Goal: Information Seeking & Learning: Learn about a topic

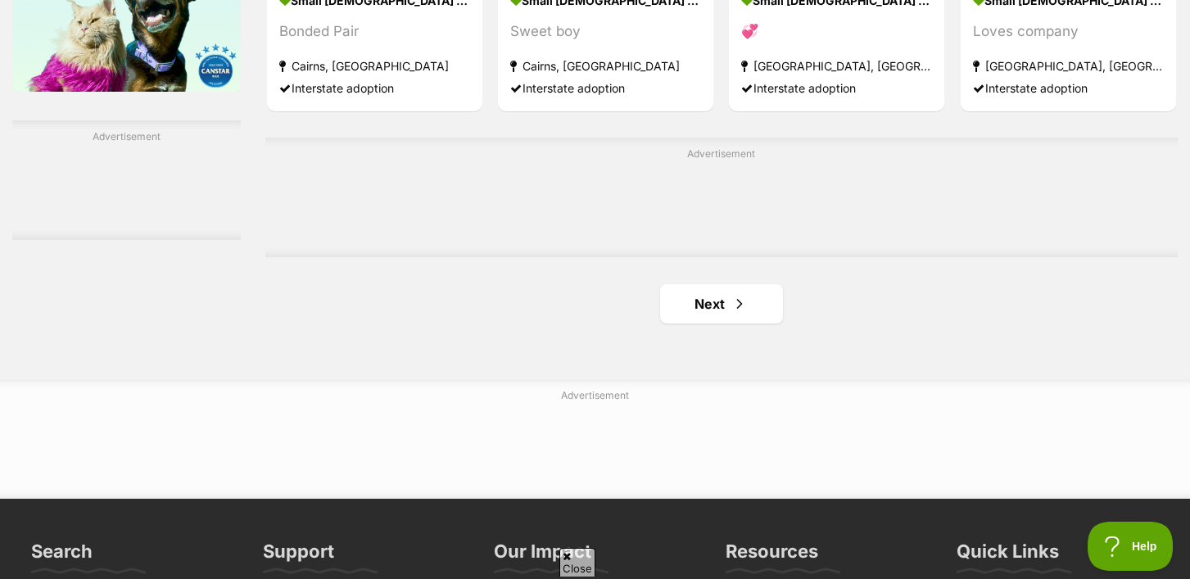
scroll to position [2751, 0]
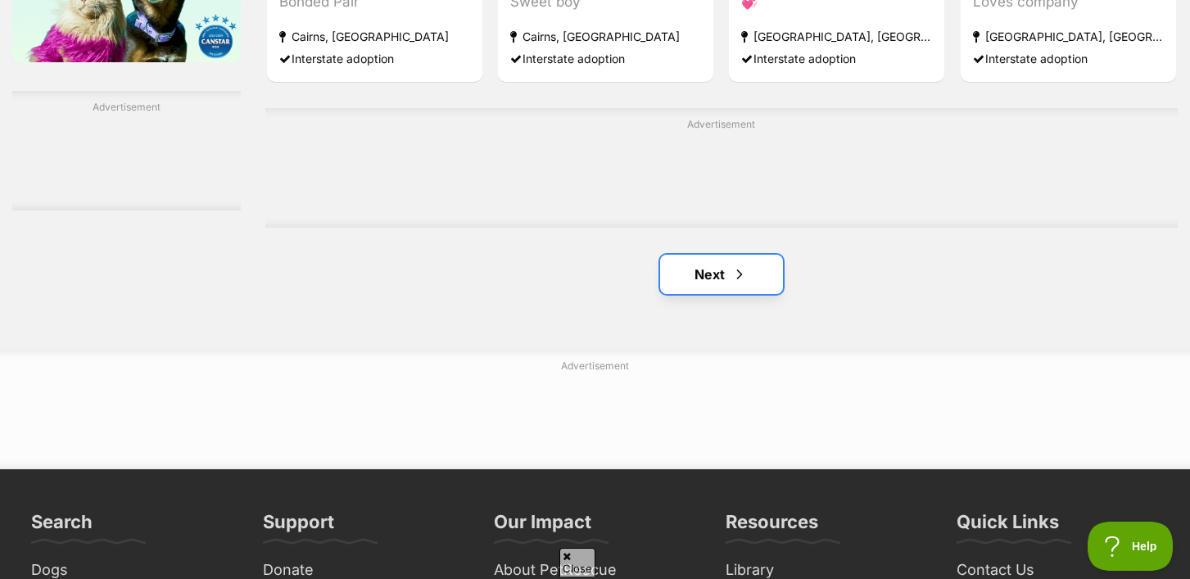
click at [722, 281] on link "Next" at bounding box center [721, 274] width 123 height 39
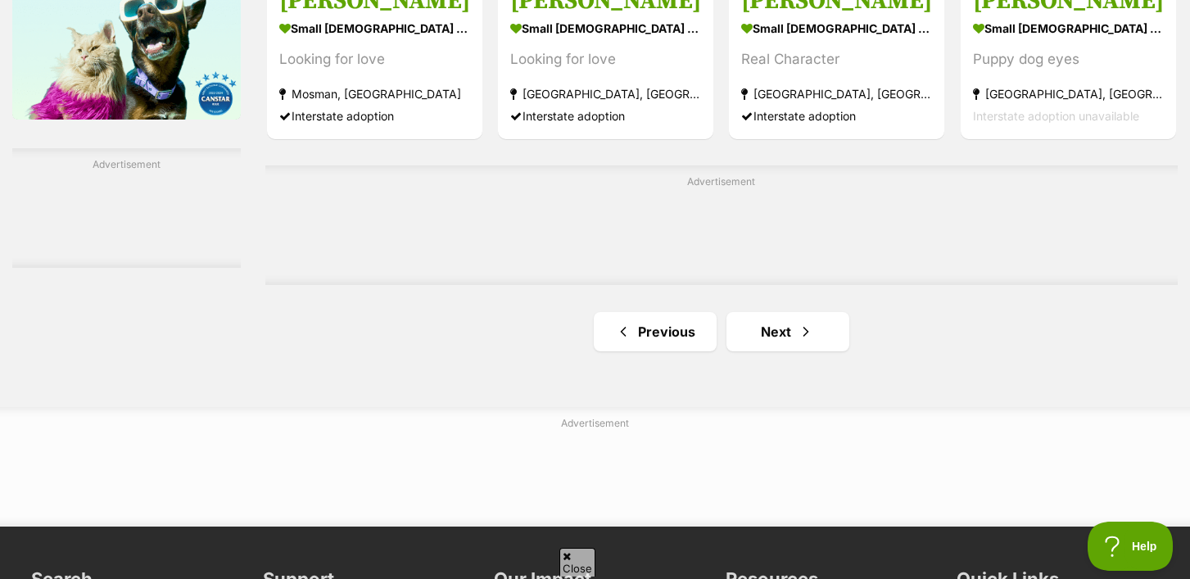
scroll to position [2696, 0]
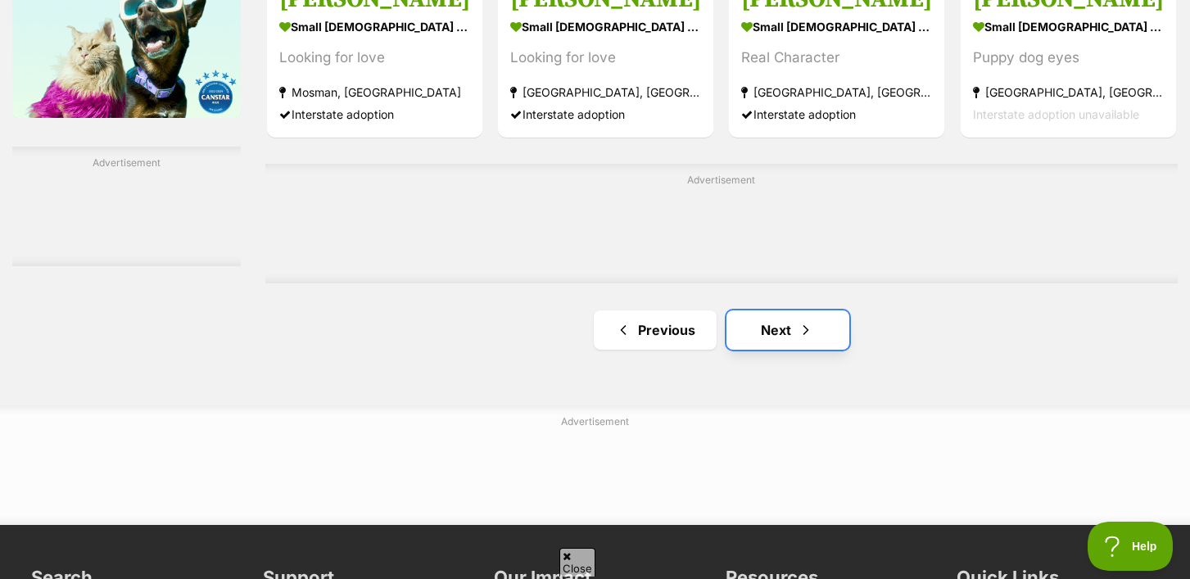
click at [787, 337] on link "Next" at bounding box center [788, 329] width 123 height 39
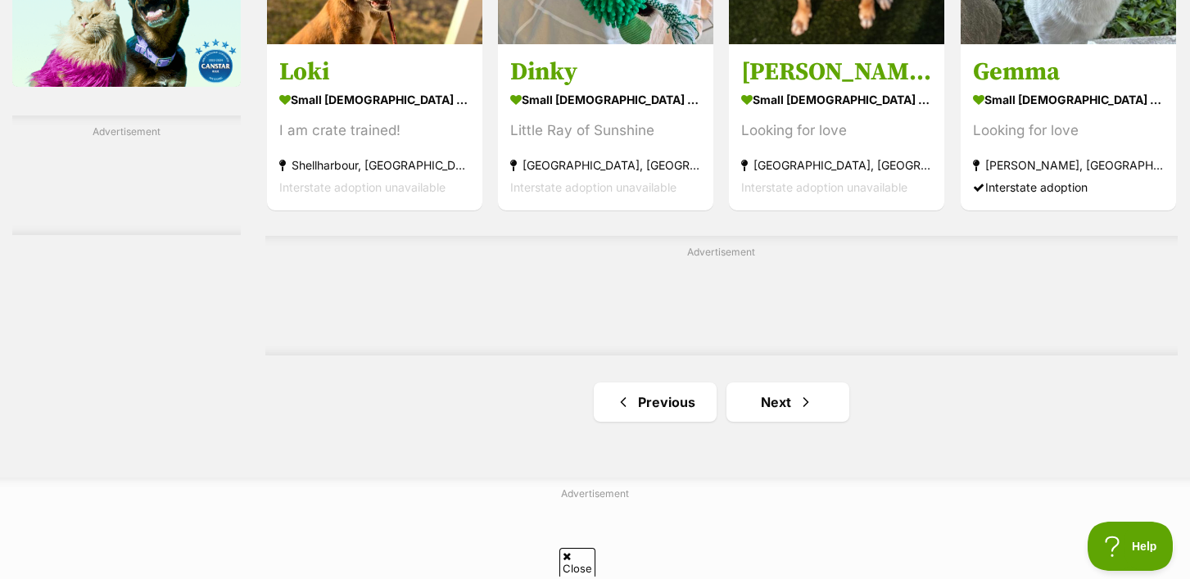
scroll to position [2729, 0]
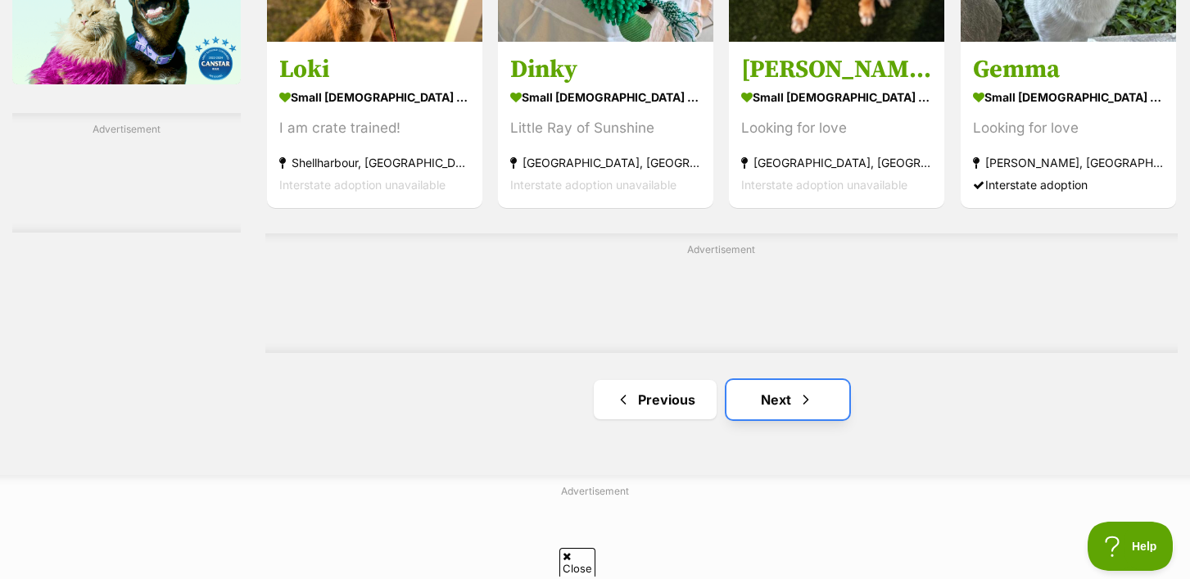
click at [786, 407] on link "Next" at bounding box center [788, 399] width 123 height 39
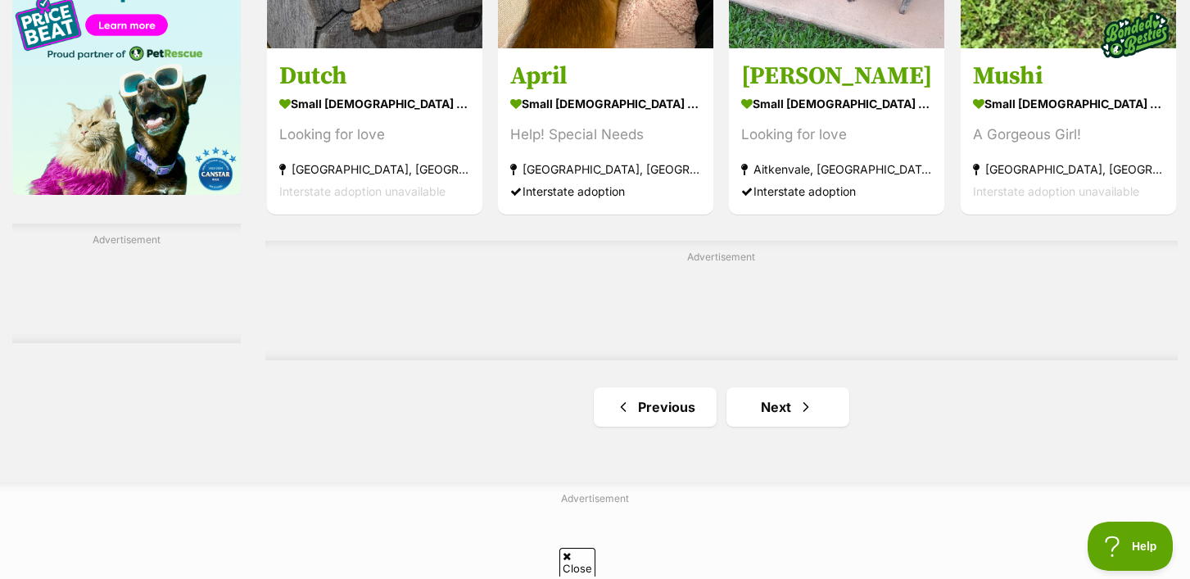
scroll to position [2653, 0]
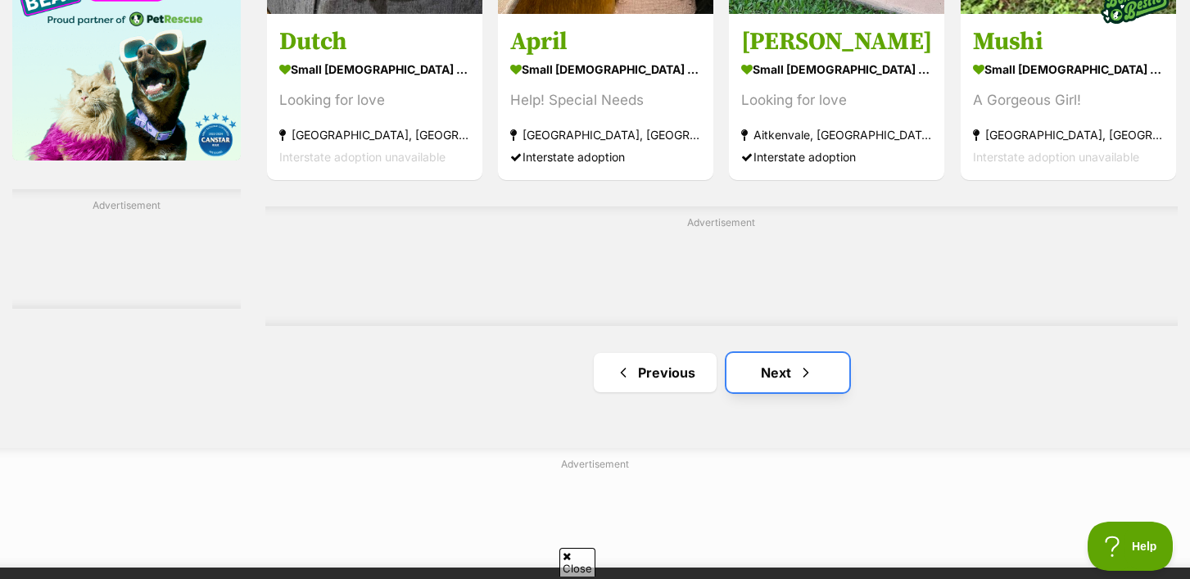
click at [783, 386] on link "Next" at bounding box center [788, 372] width 123 height 39
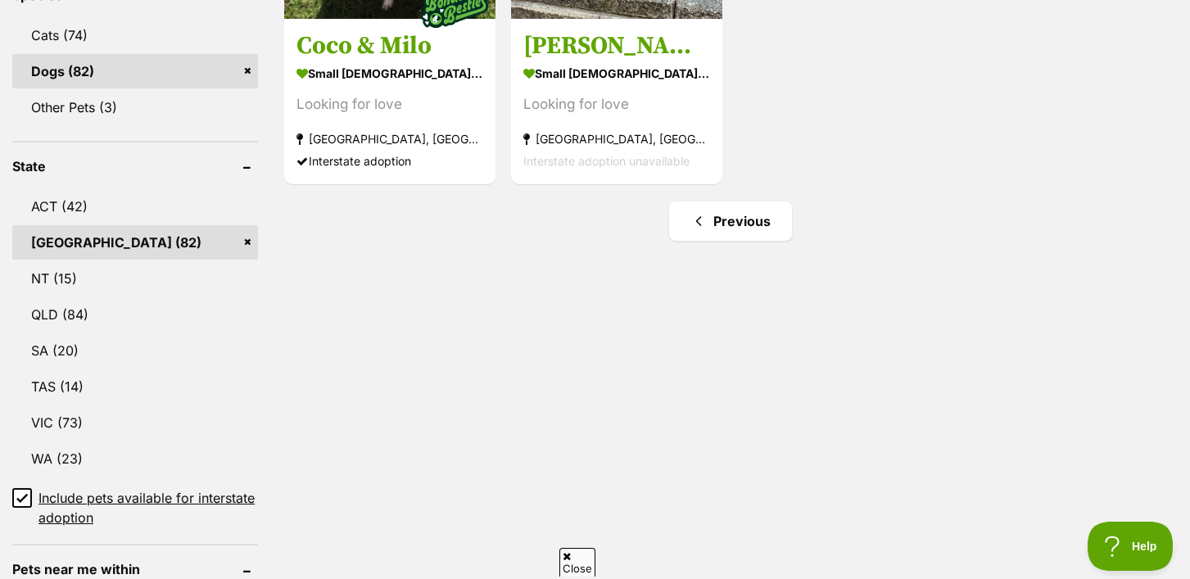
scroll to position [685, 0]
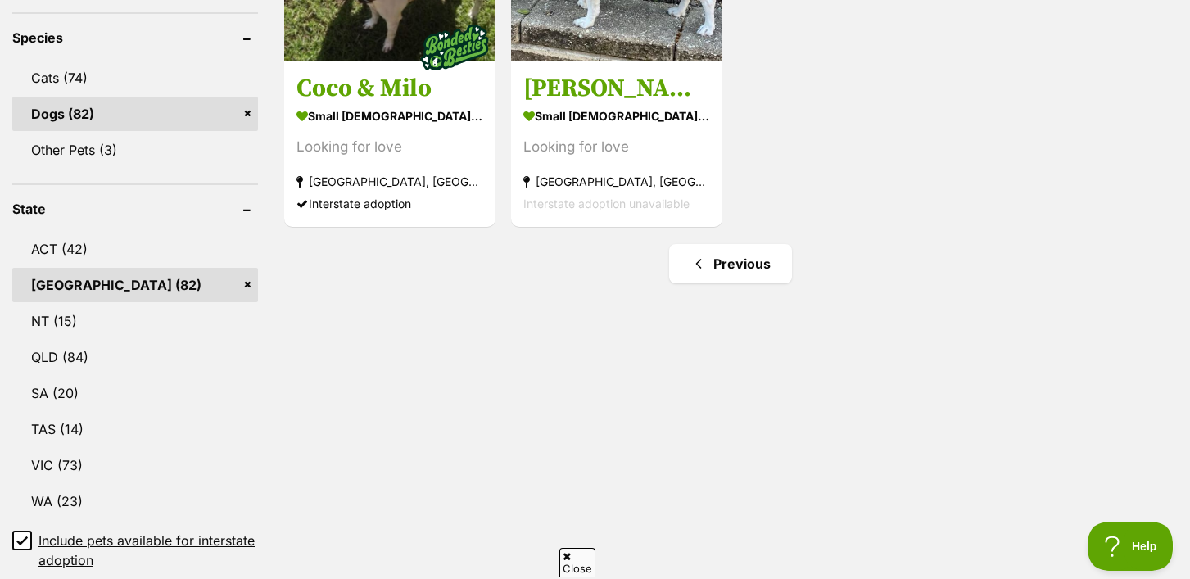
click at [62, 289] on link "NSW (82)" at bounding box center [135, 285] width 246 height 34
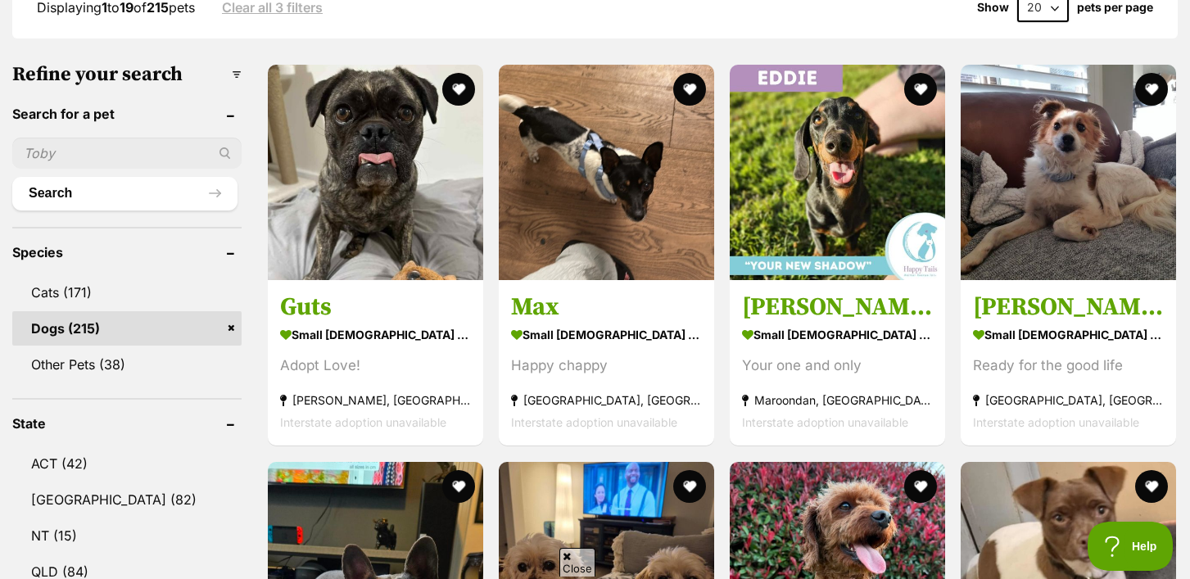
scroll to position [474, 0]
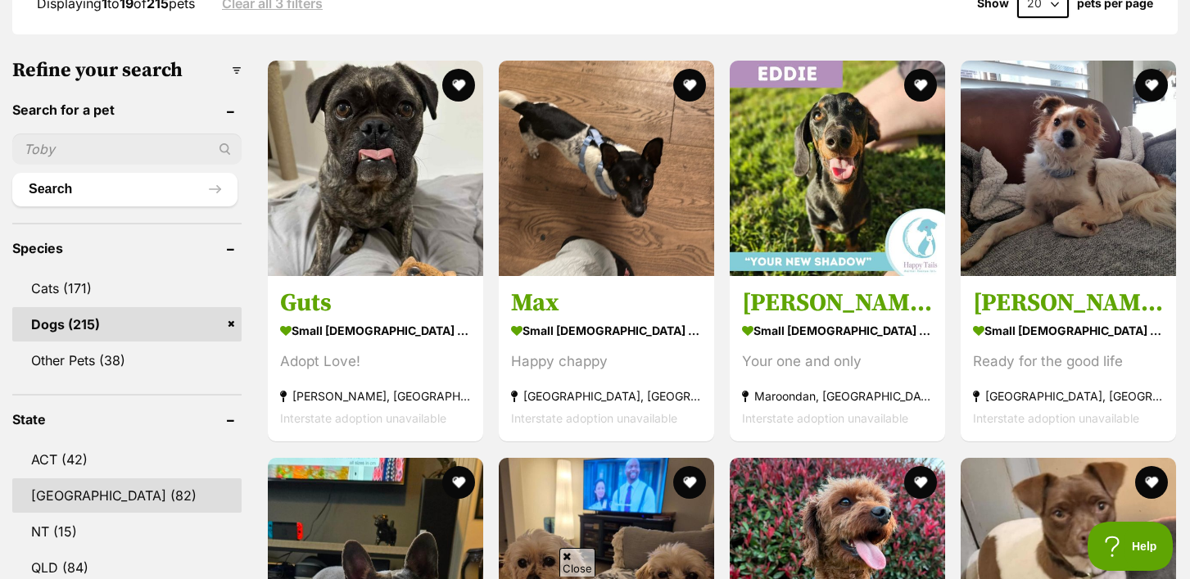
click at [79, 496] on link "[GEOGRAPHIC_DATA] (82)" at bounding box center [126, 495] width 229 height 34
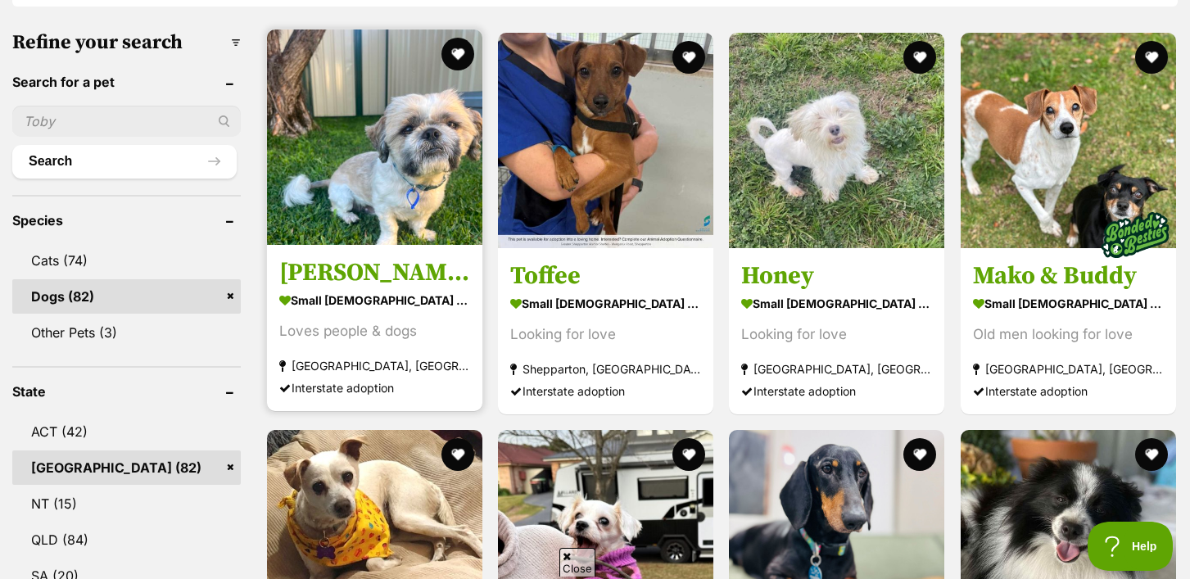
scroll to position [503, 0]
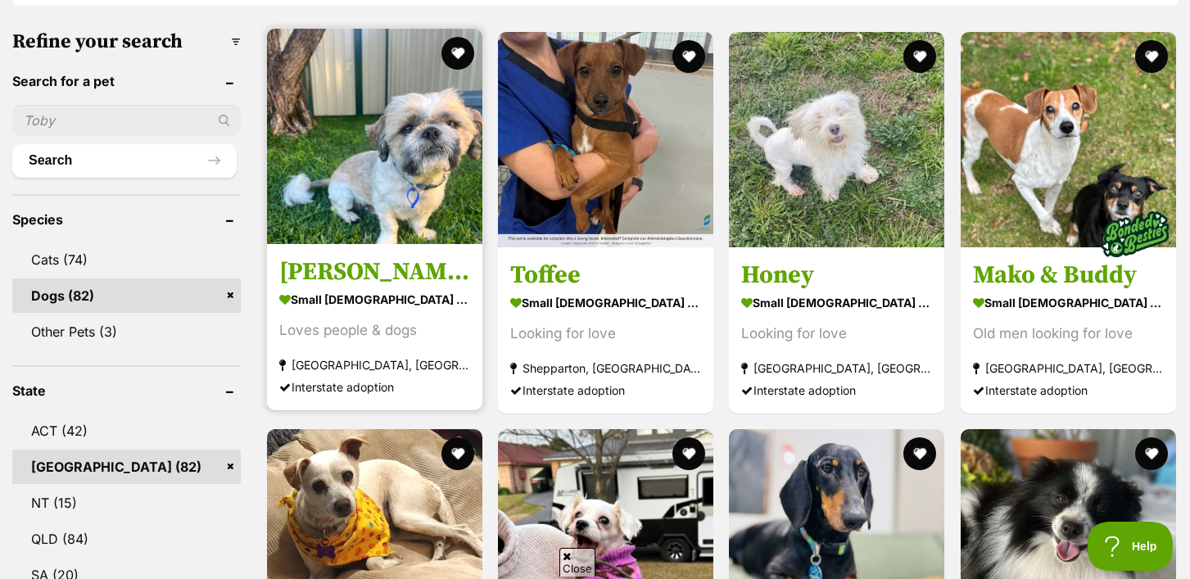
click at [414, 188] on img at bounding box center [374, 136] width 215 height 215
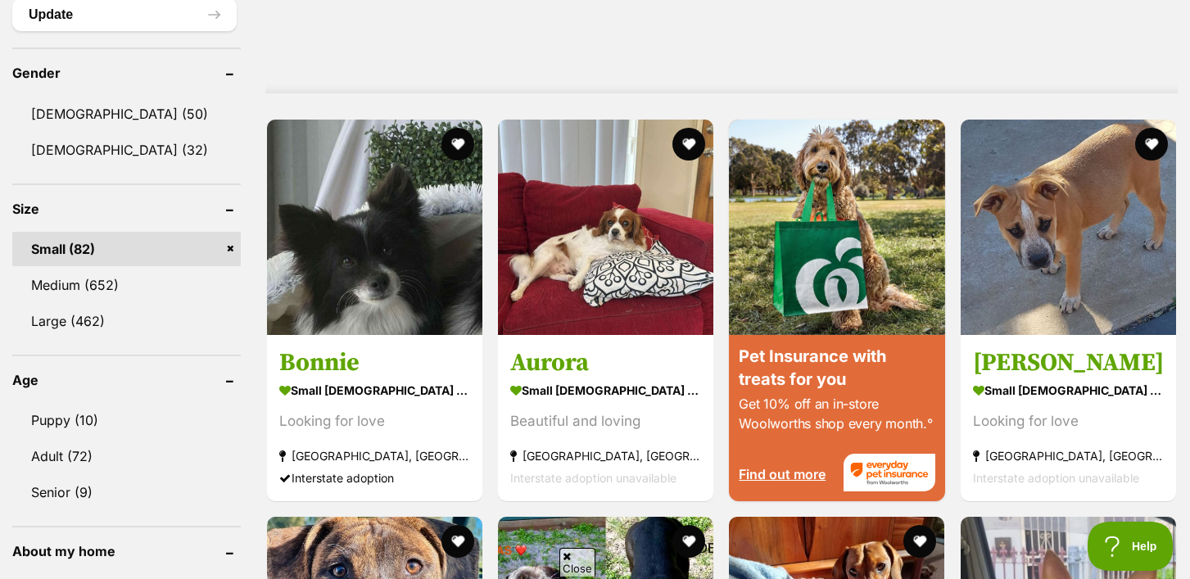
scroll to position [1392, 0]
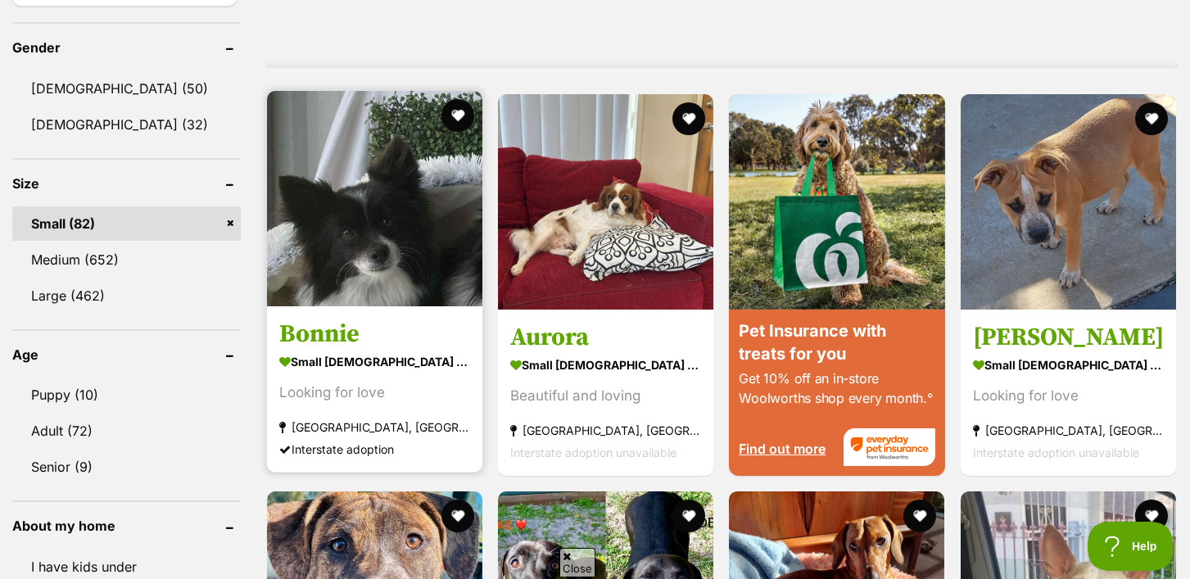
click at [418, 257] on img at bounding box center [374, 198] width 215 height 215
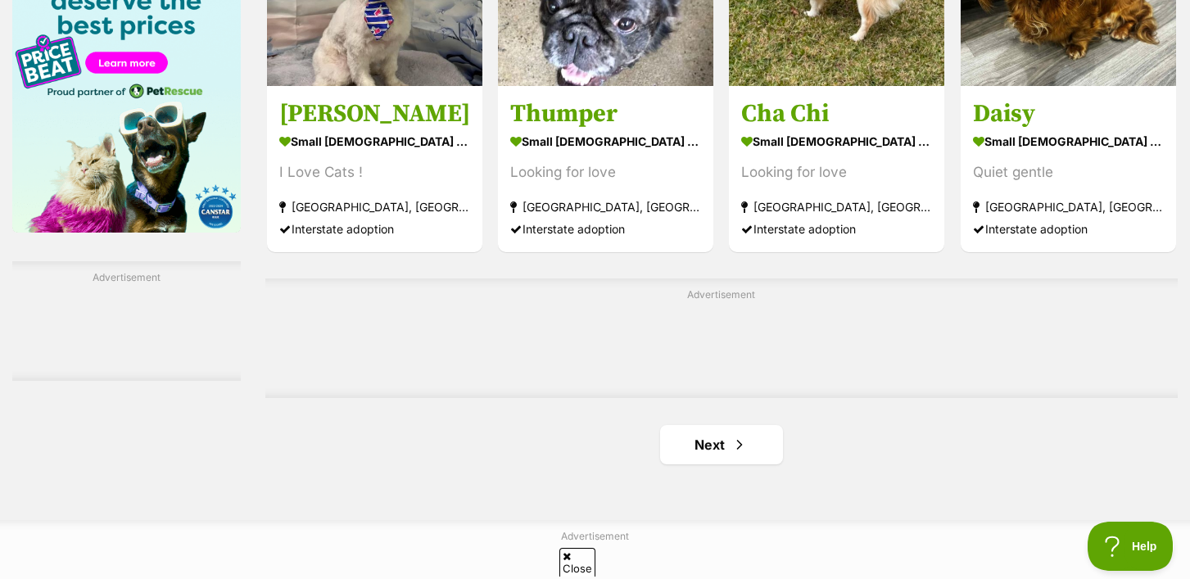
scroll to position [2587, 0]
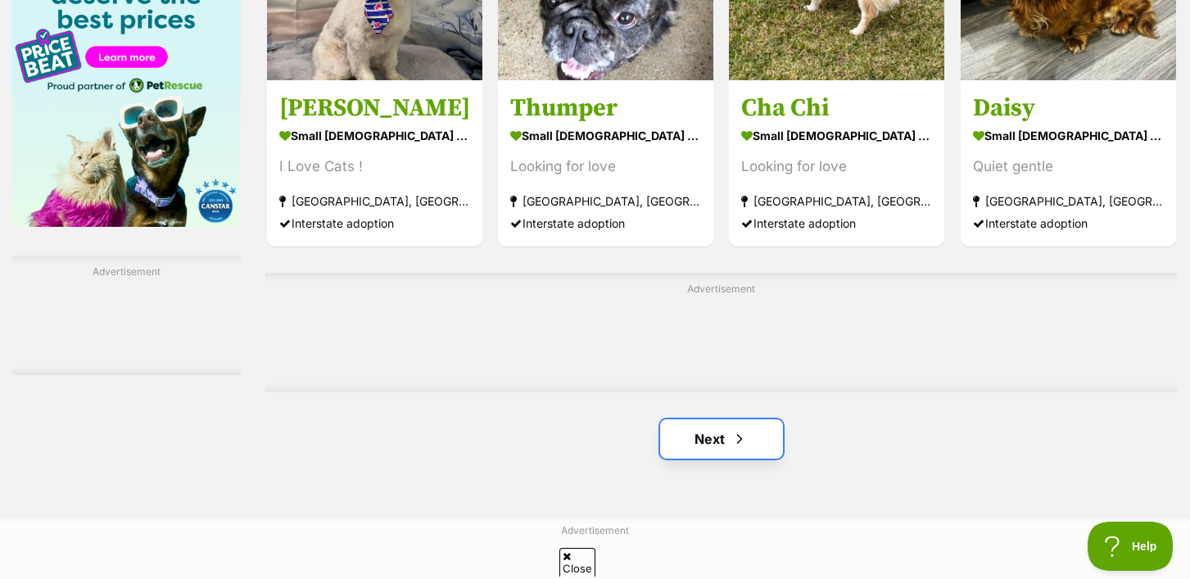
click at [694, 451] on link "Next" at bounding box center [721, 438] width 123 height 39
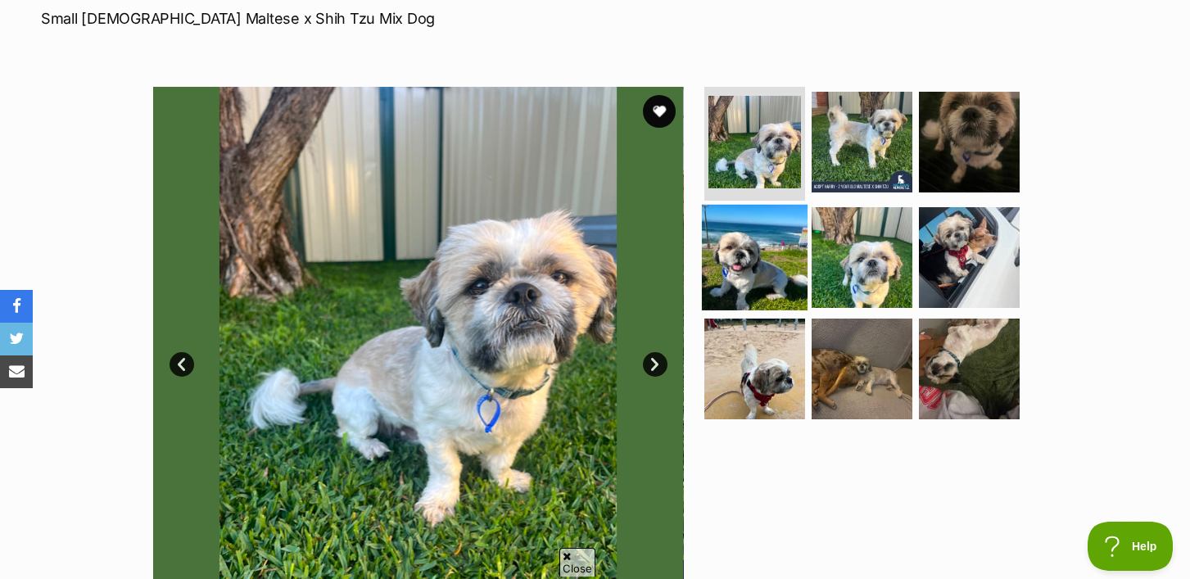
scroll to position [310, 0]
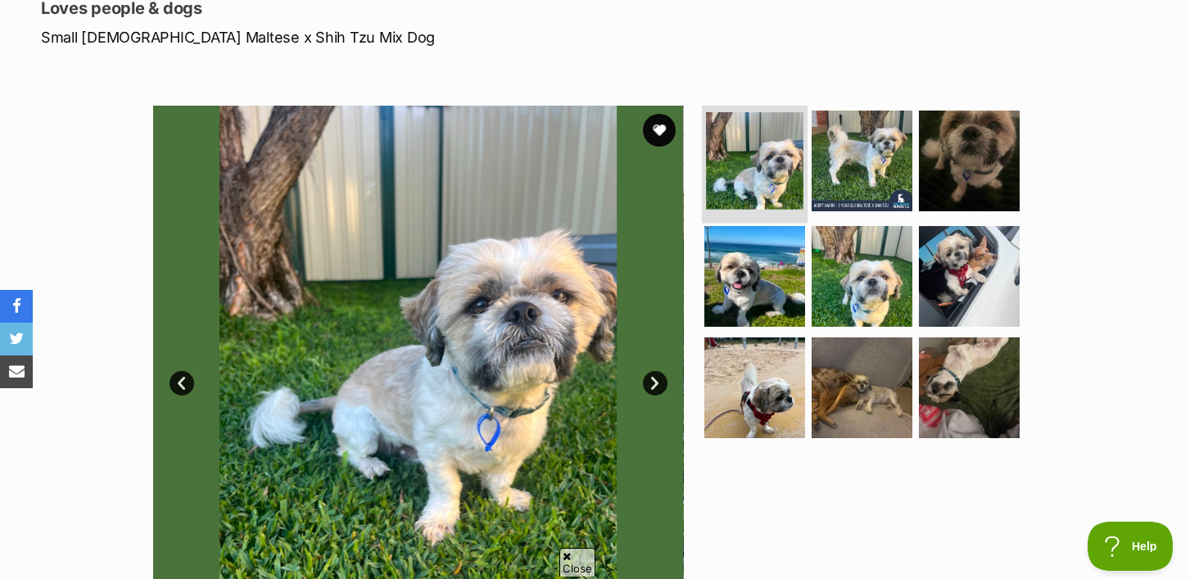
click at [769, 112] on img at bounding box center [754, 160] width 97 height 97
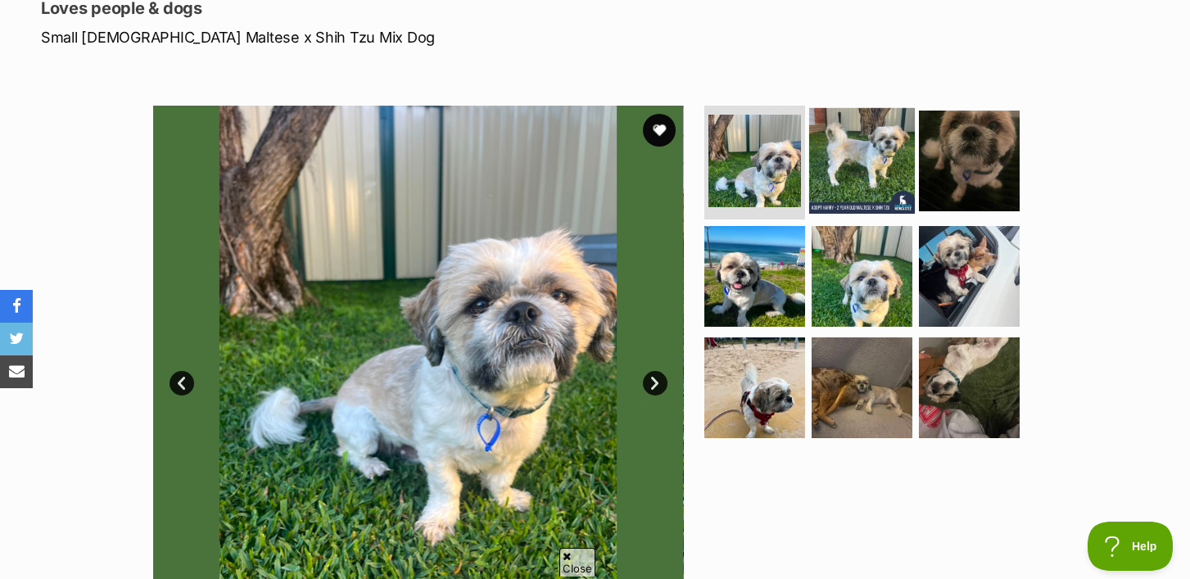
click at [882, 107] on img at bounding box center [862, 160] width 106 height 106
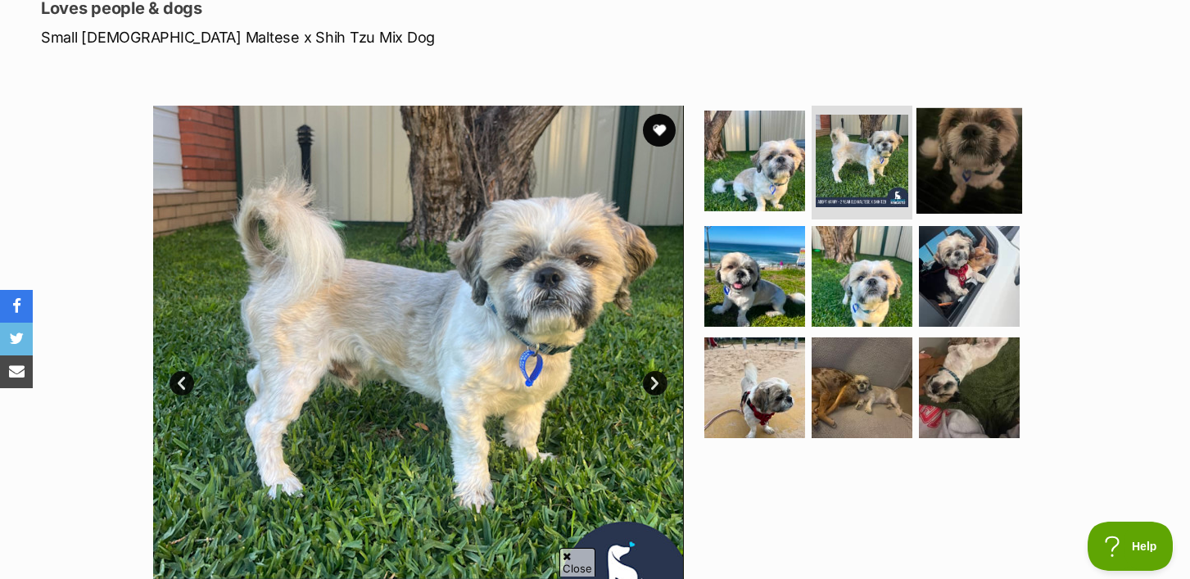
click at [958, 107] on img at bounding box center [970, 160] width 106 height 106
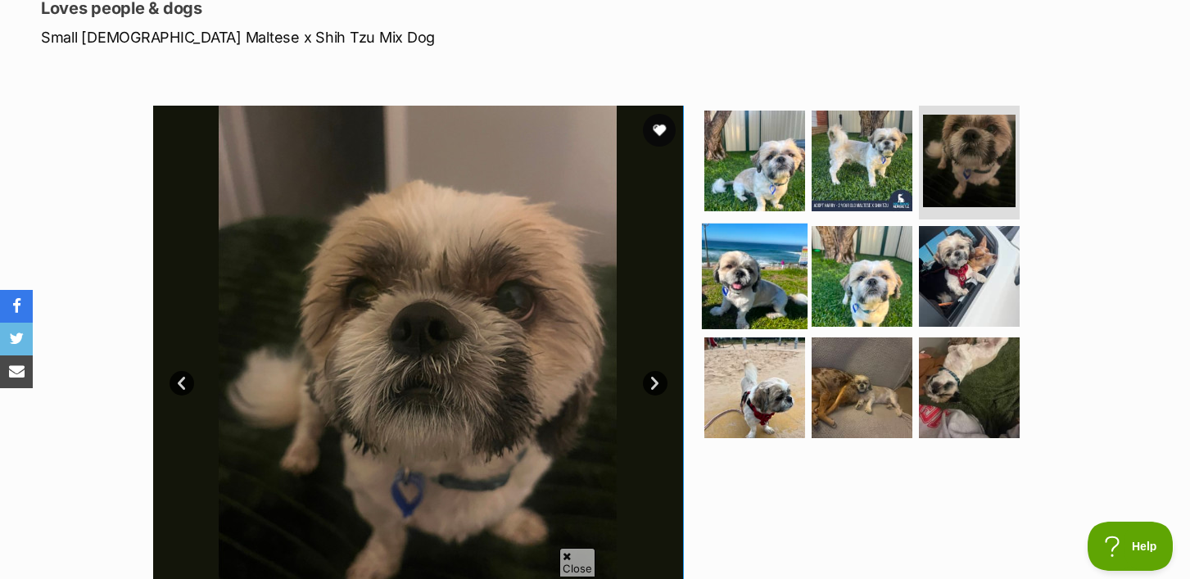
click at [747, 224] on img at bounding box center [755, 277] width 106 height 106
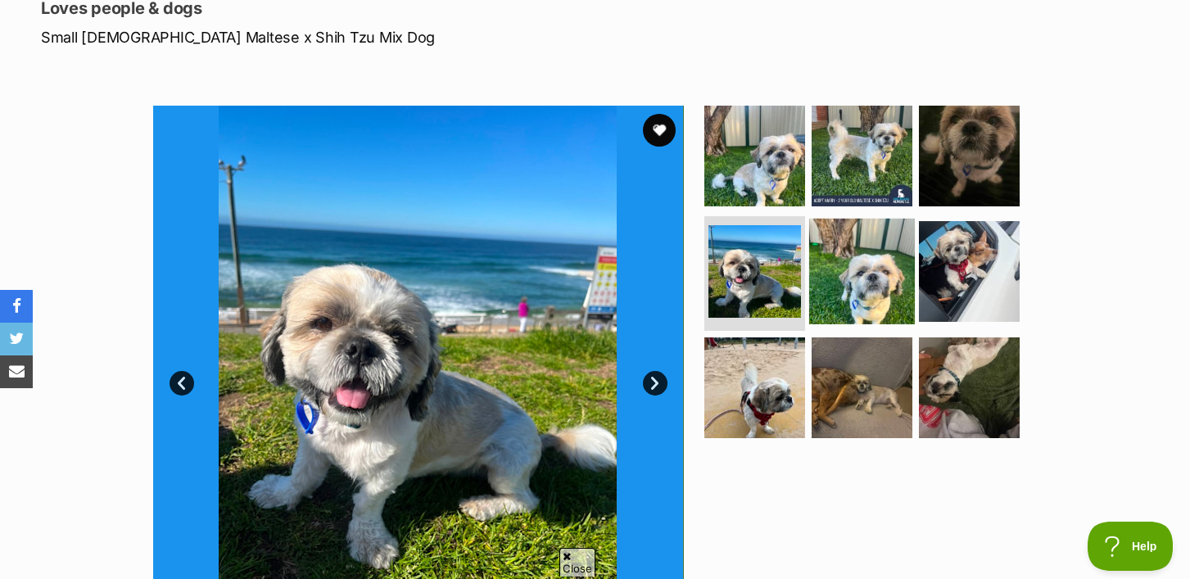
click at [856, 219] on img at bounding box center [862, 272] width 106 height 106
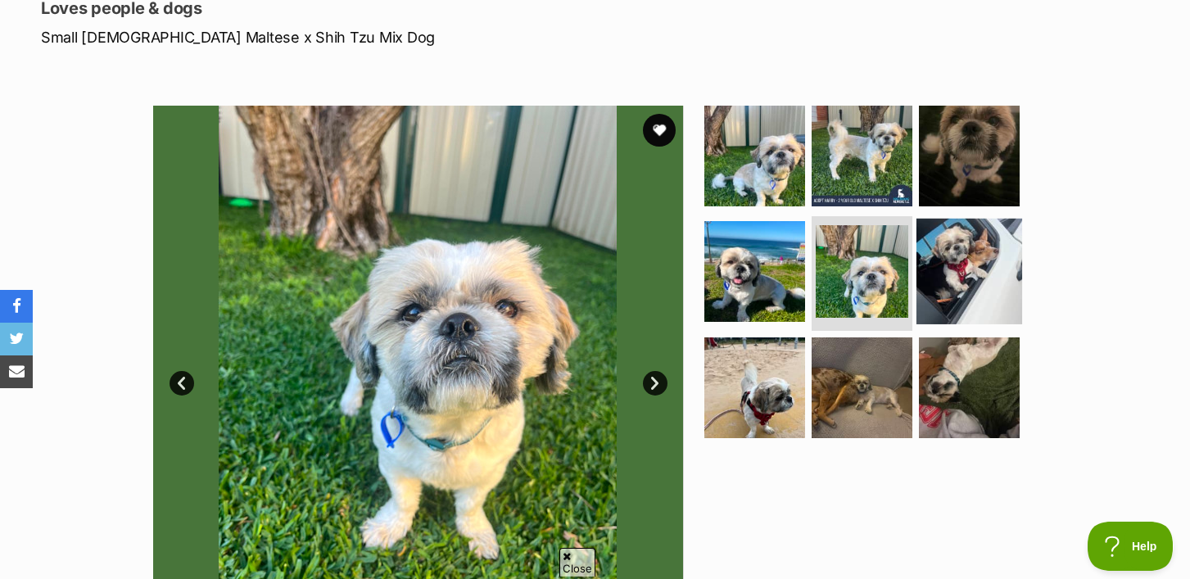
click at [968, 219] on img at bounding box center [970, 272] width 106 height 106
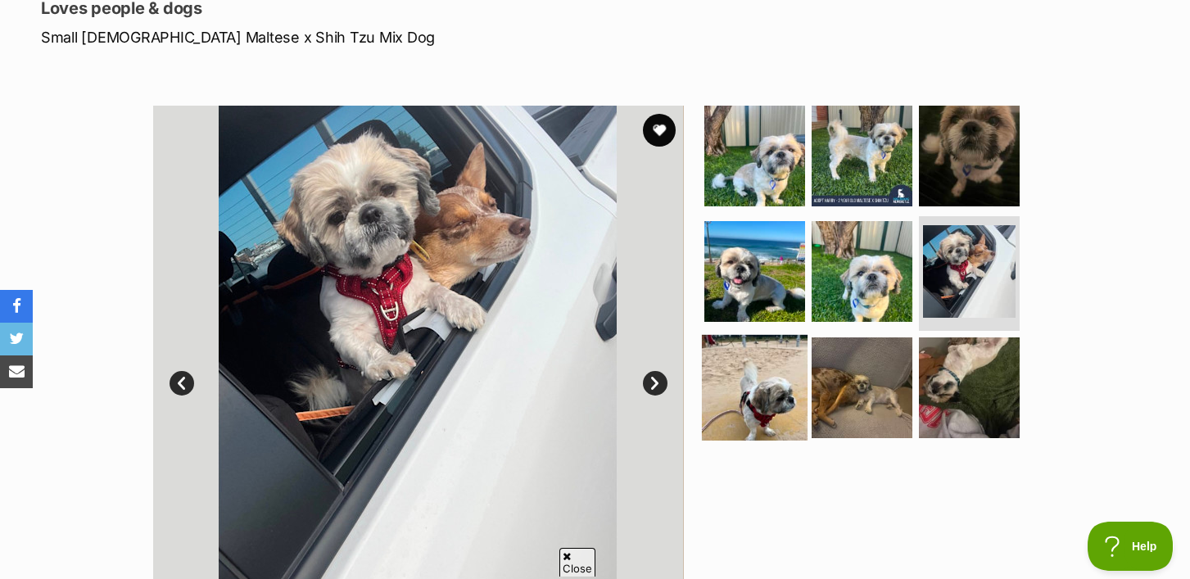
click at [769, 335] on img at bounding box center [755, 388] width 106 height 106
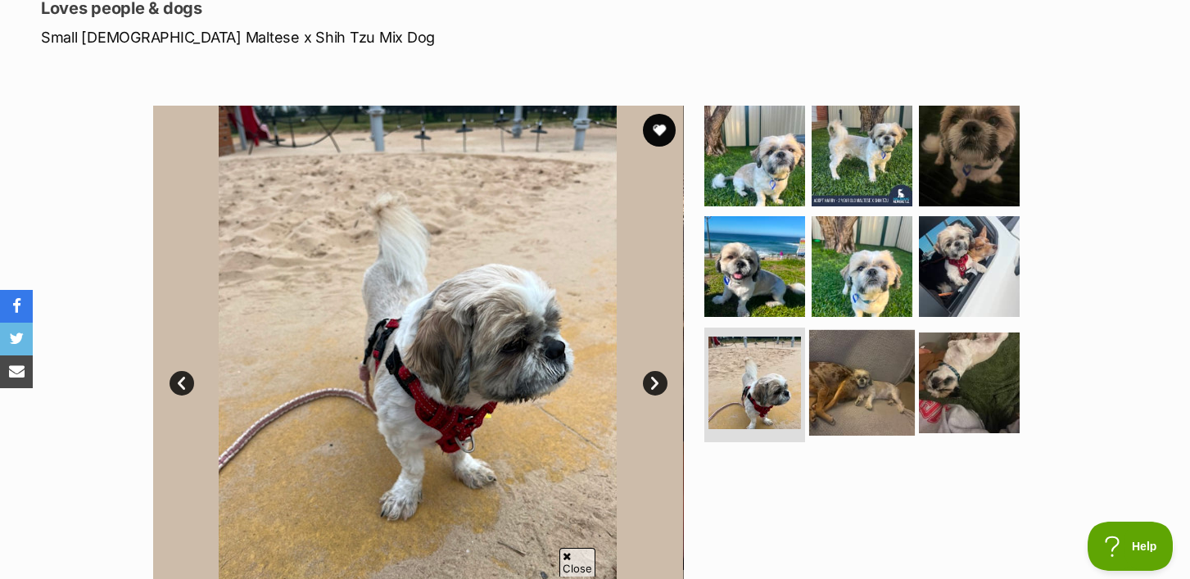
click at [873, 330] on img at bounding box center [862, 383] width 106 height 106
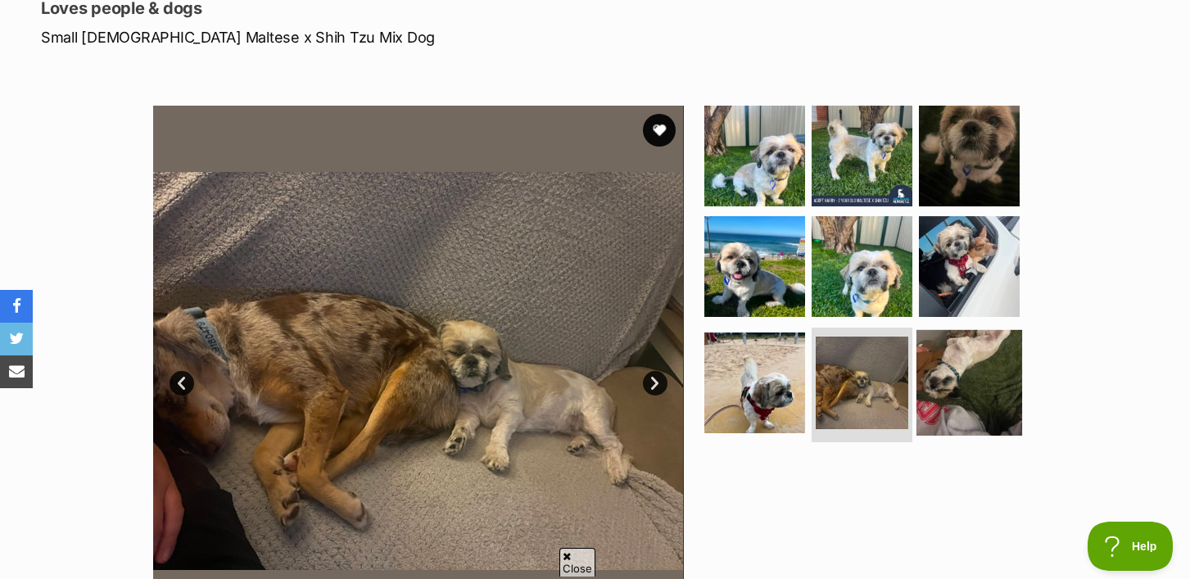
click at [975, 330] on img at bounding box center [970, 383] width 106 height 106
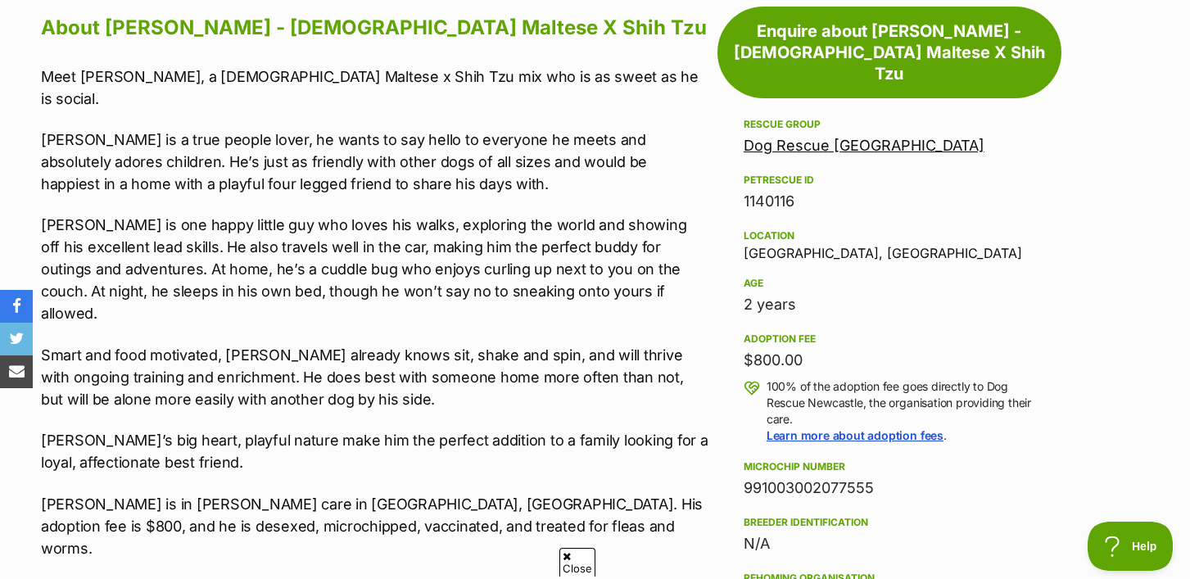
scroll to position [994, 0]
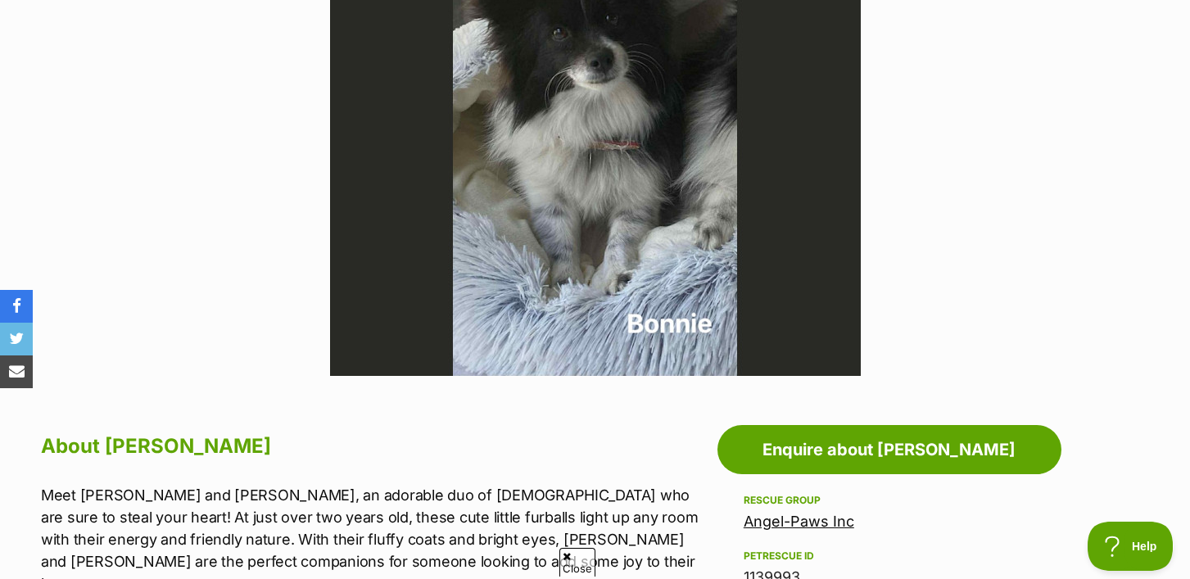
scroll to position [477, 0]
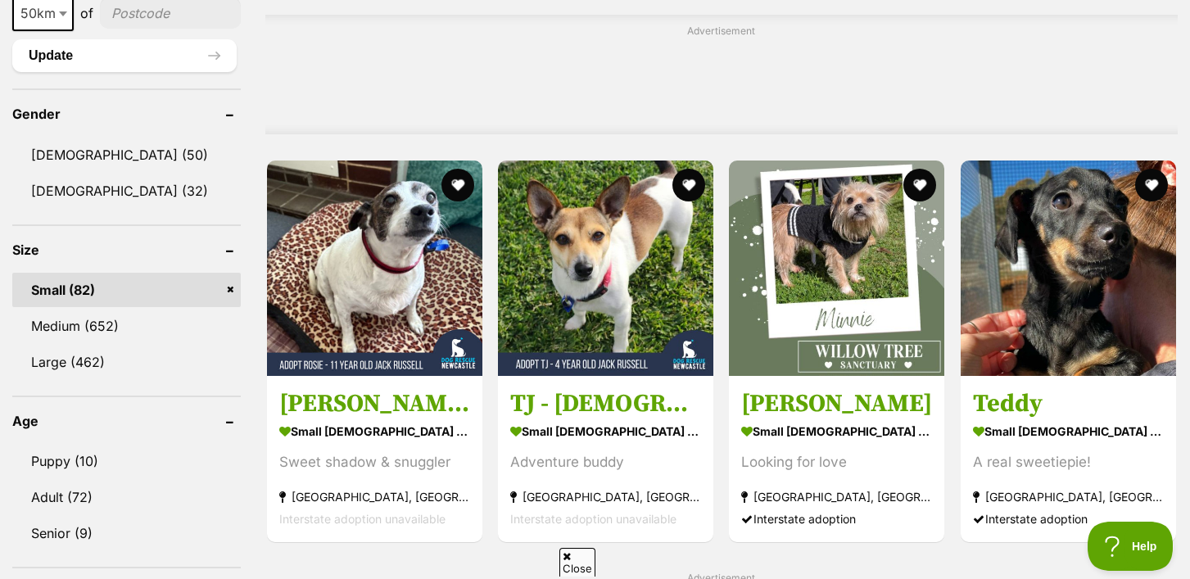
scroll to position [1329, 0]
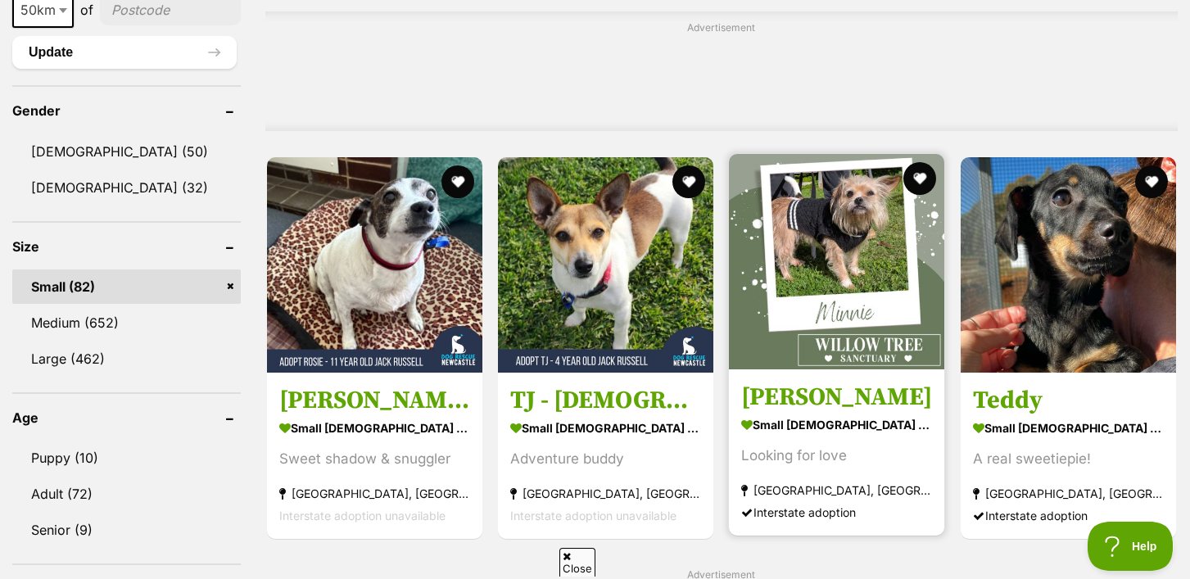
click at [865, 255] on img at bounding box center [836, 261] width 215 height 215
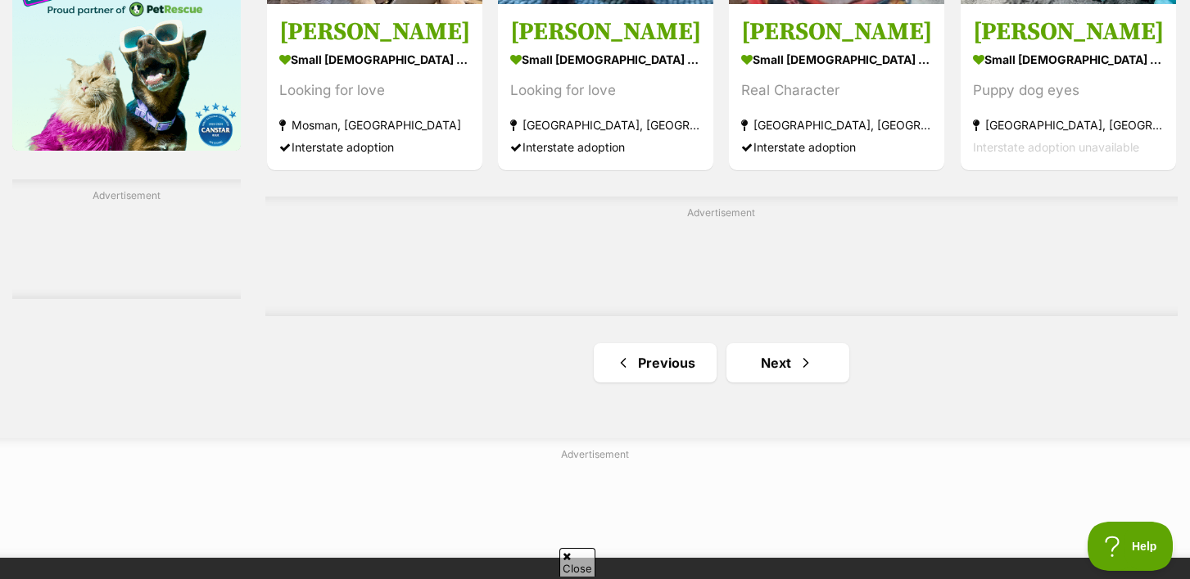
scroll to position [2669, 0]
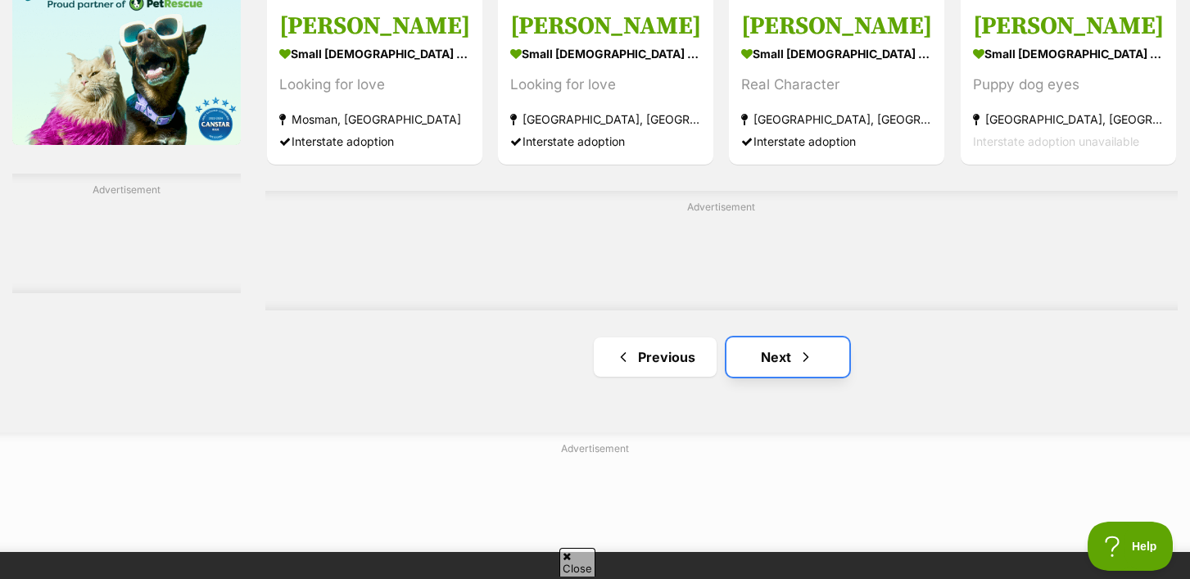
click at [795, 355] on link "Next" at bounding box center [788, 356] width 123 height 39
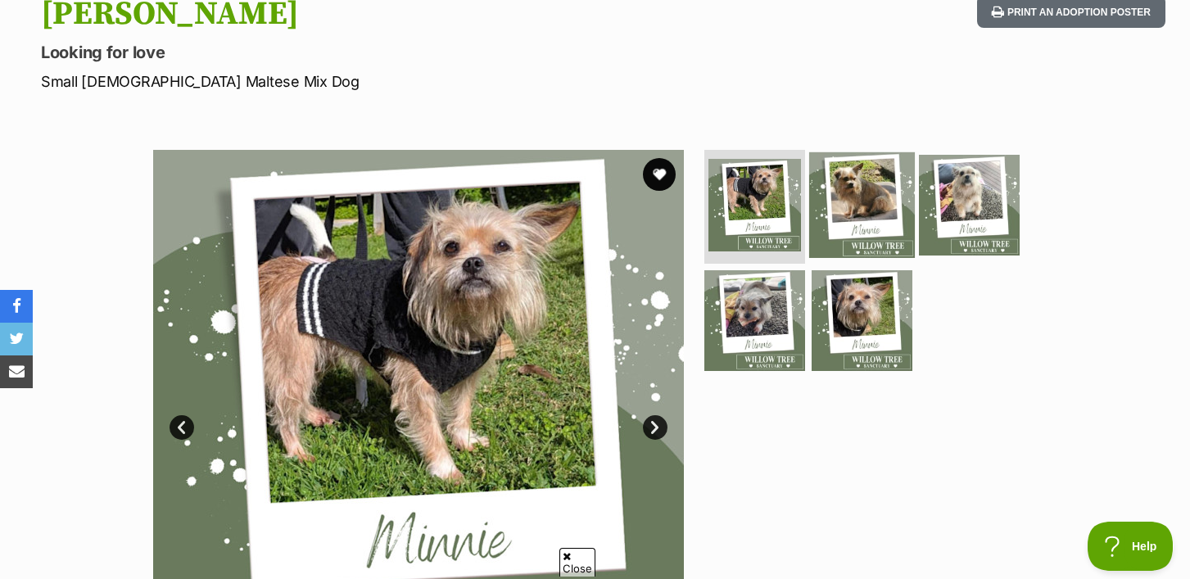
scroll to position [194, 0]
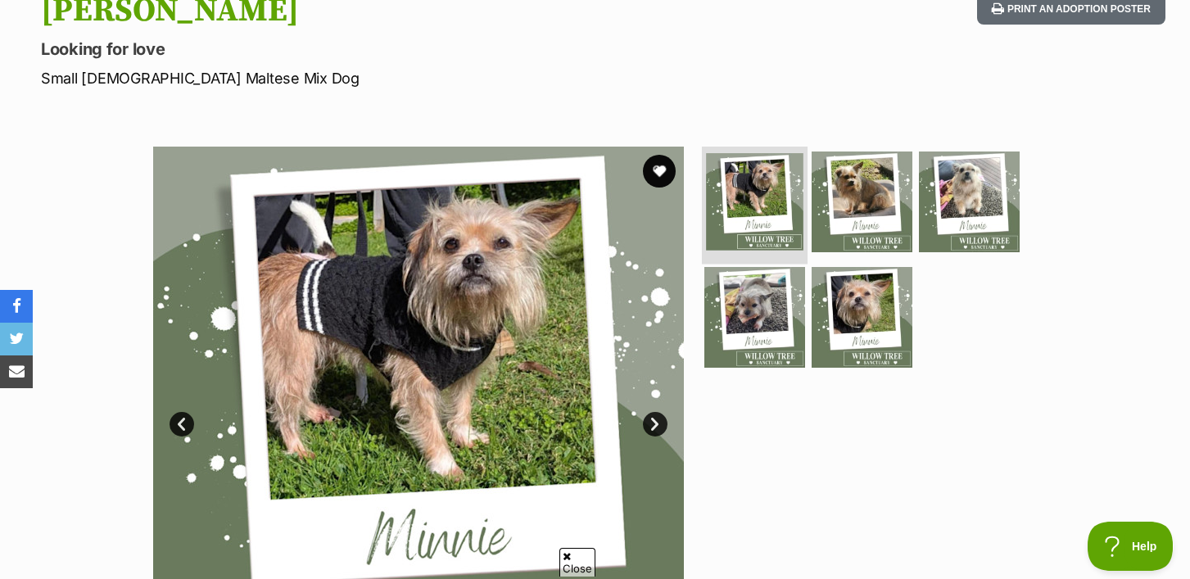
click at [774, 198] on img at bounding box center [754, 201] width 97 height 97
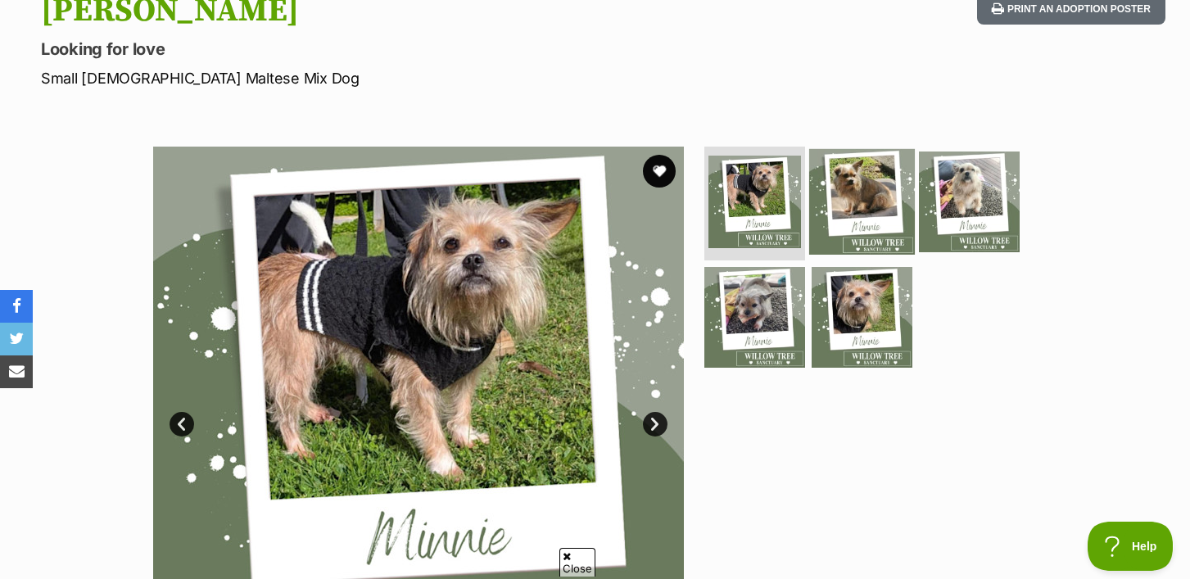
click at [868, 200] on img at bounding box center [862, 201] width 106 height 106
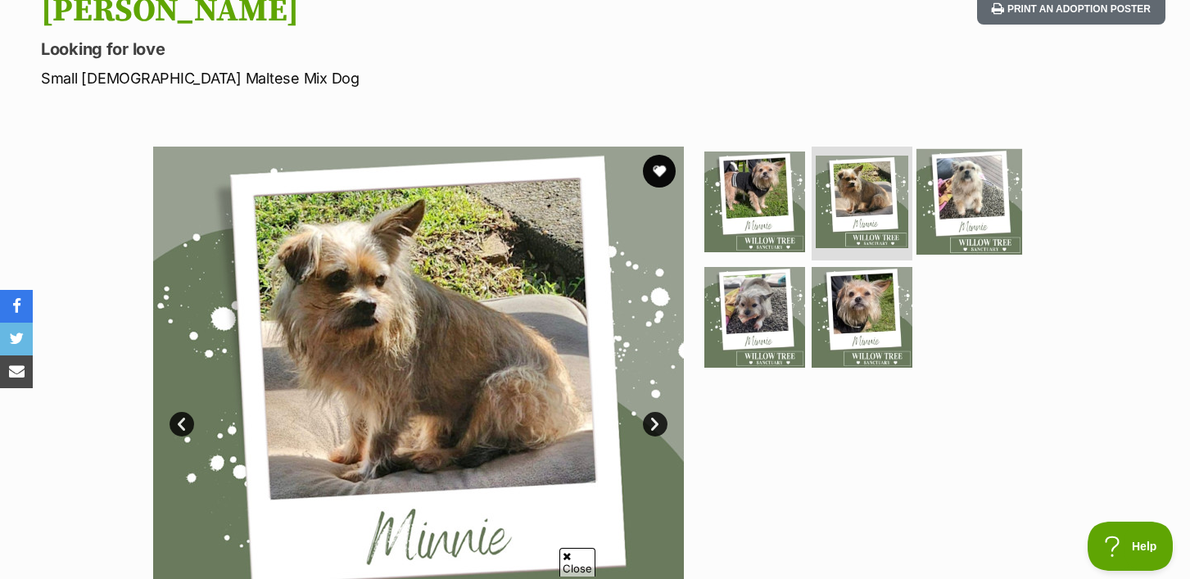
click at [969, 210] on img at bounding box center [970, 201] width 106 height 106
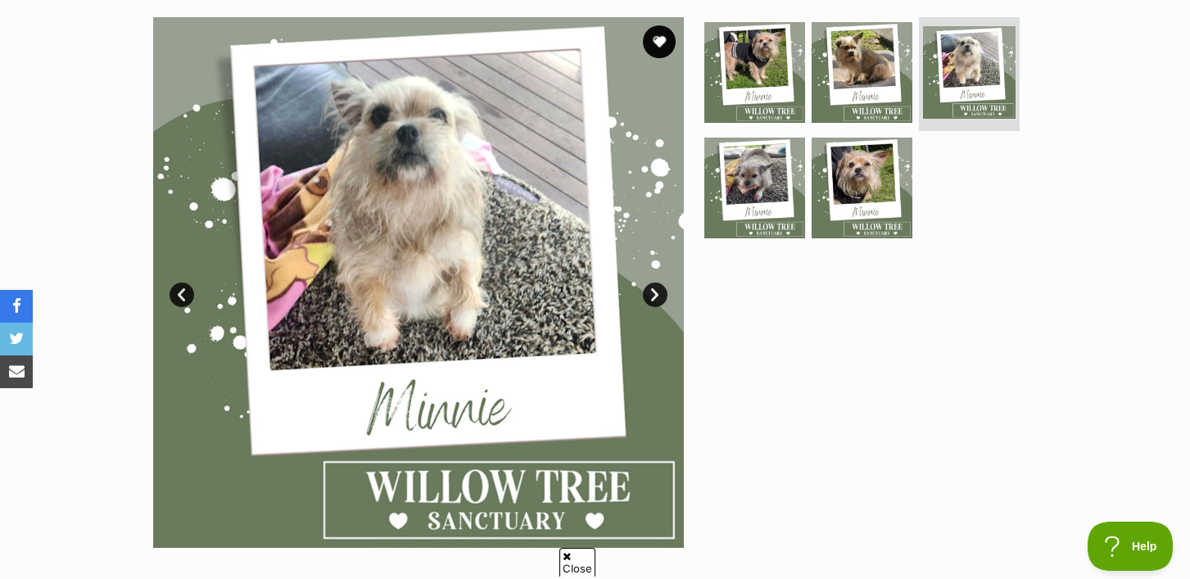
scroll to position [314, 0]
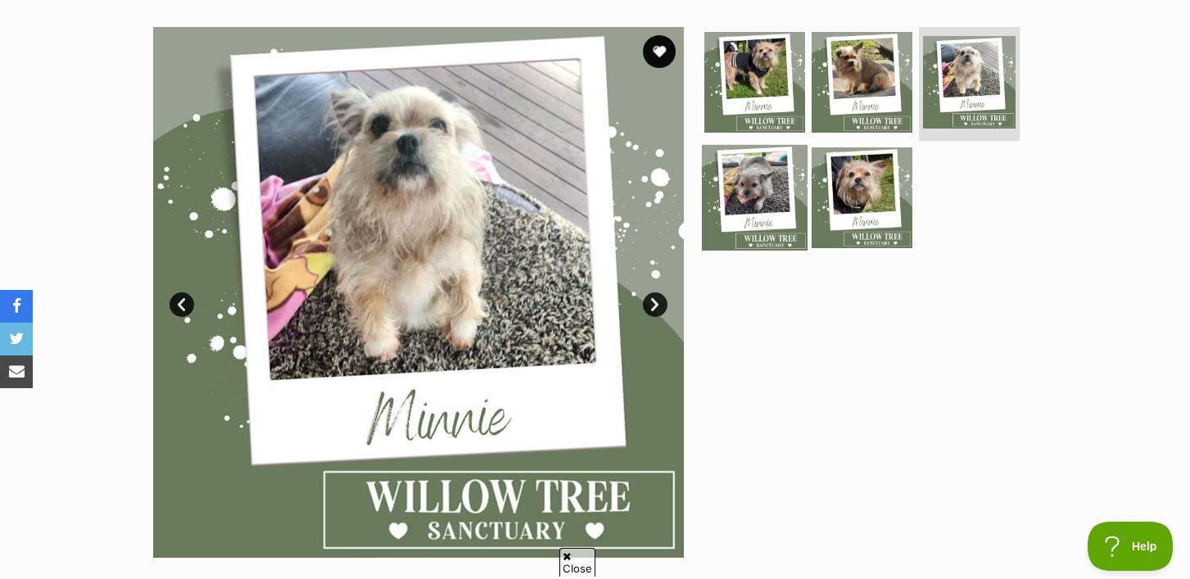
click at [748, 162] on img at bounding box center [755, 198] width 106 height 106
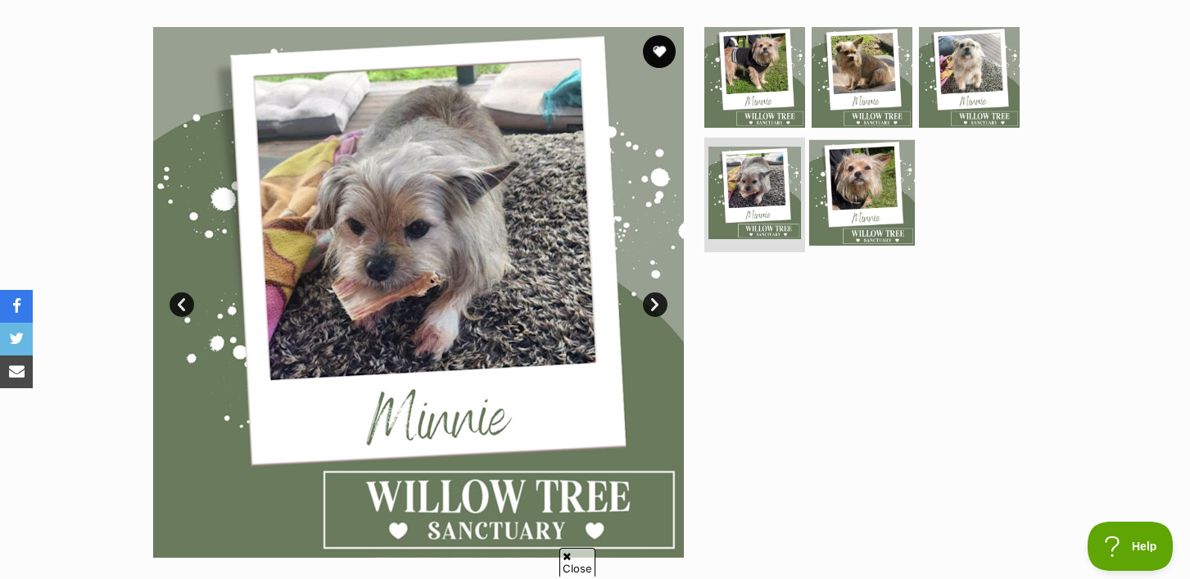
click at [869, 177] on img at bounding box center [862, 193] width 106 height 106
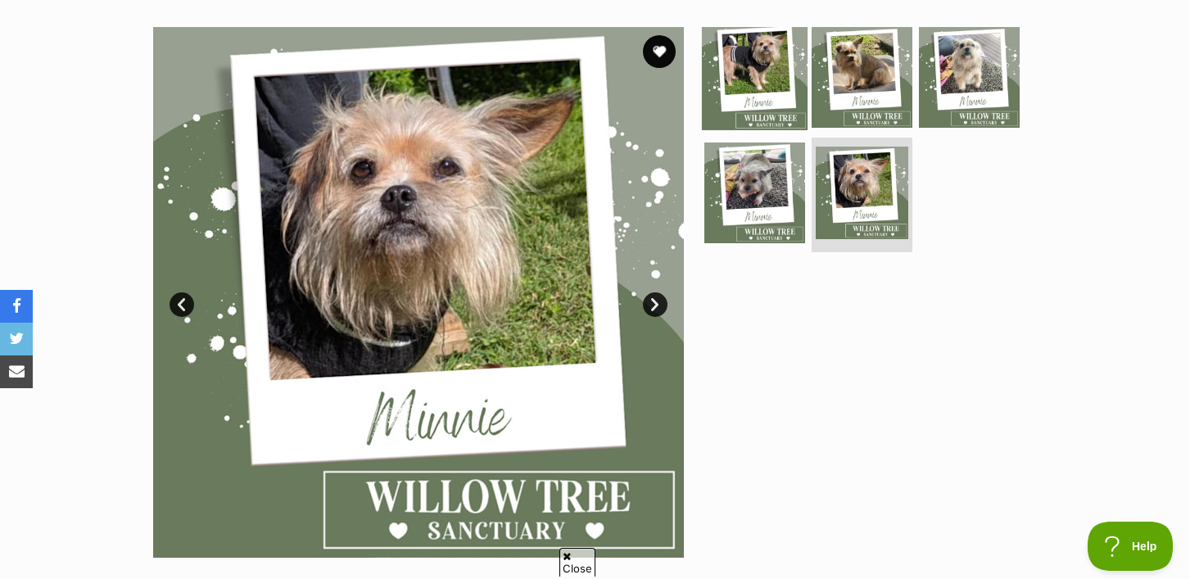
click at [771, 83] on img at bounding box center [755, 77] width 106 height 106
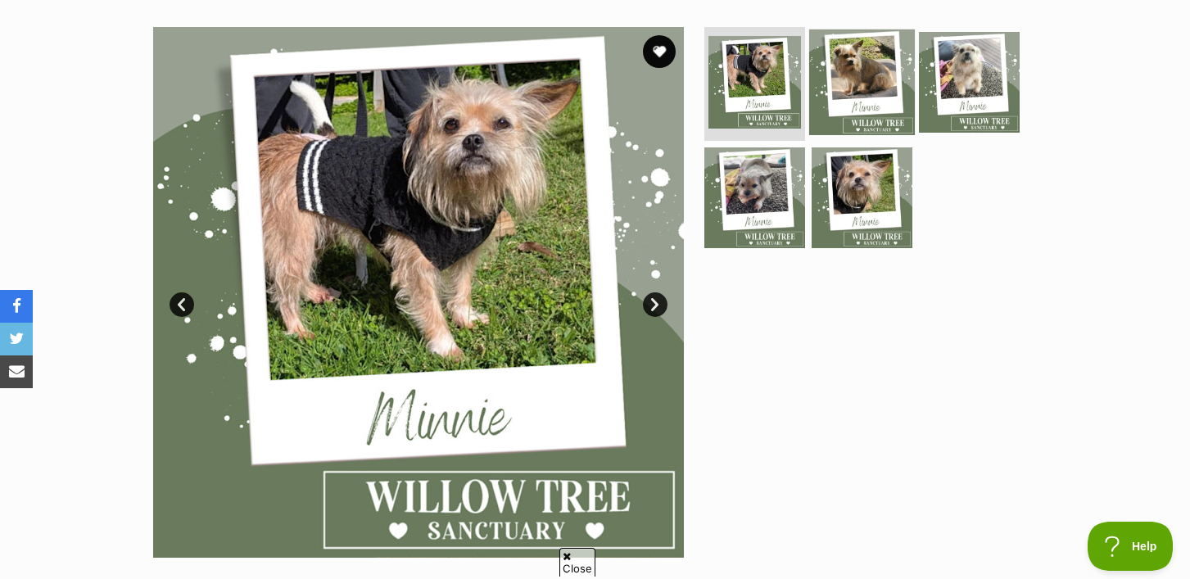
click at [874, 79] on img at bounding box center [862, 82] width 106 height 106
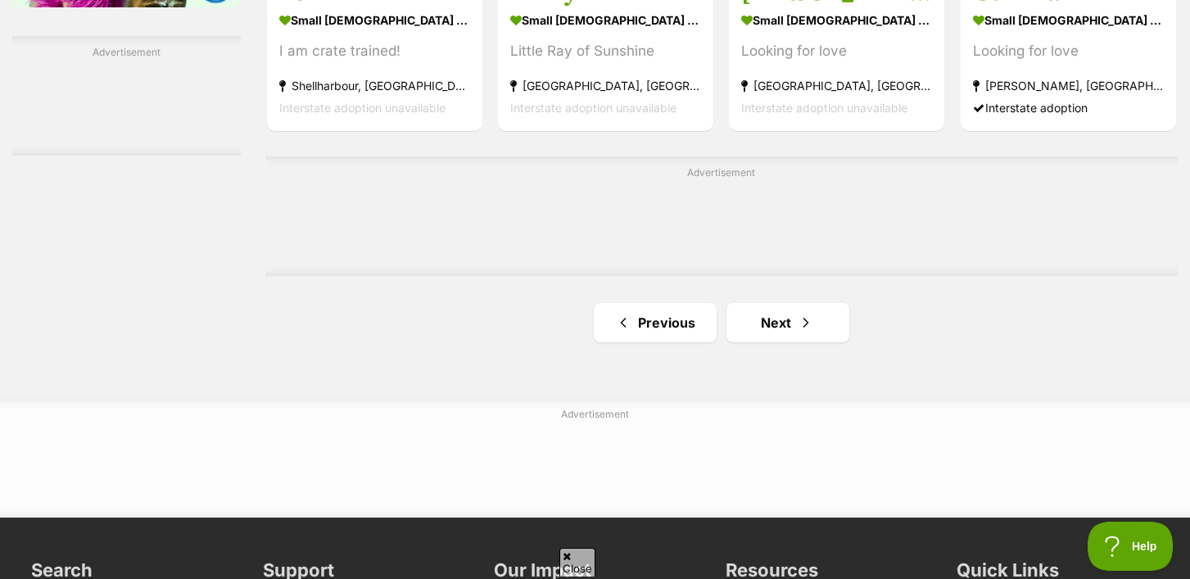
scroll to position [2816, 0]
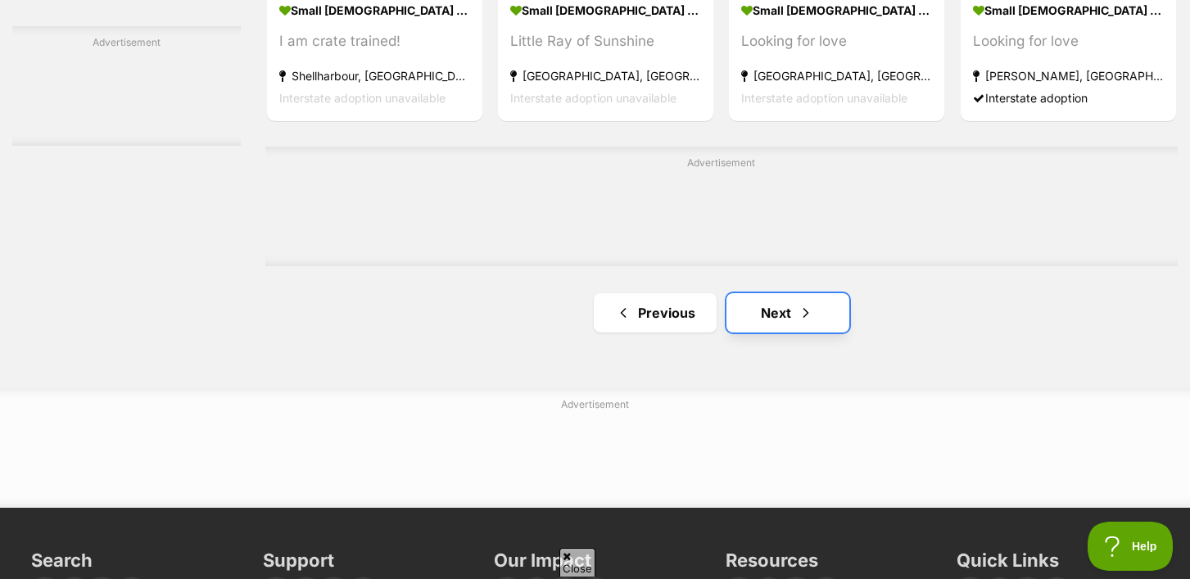
click at [795, 320] on link "Next" at bounding box center [788, 312] width 123 height 39
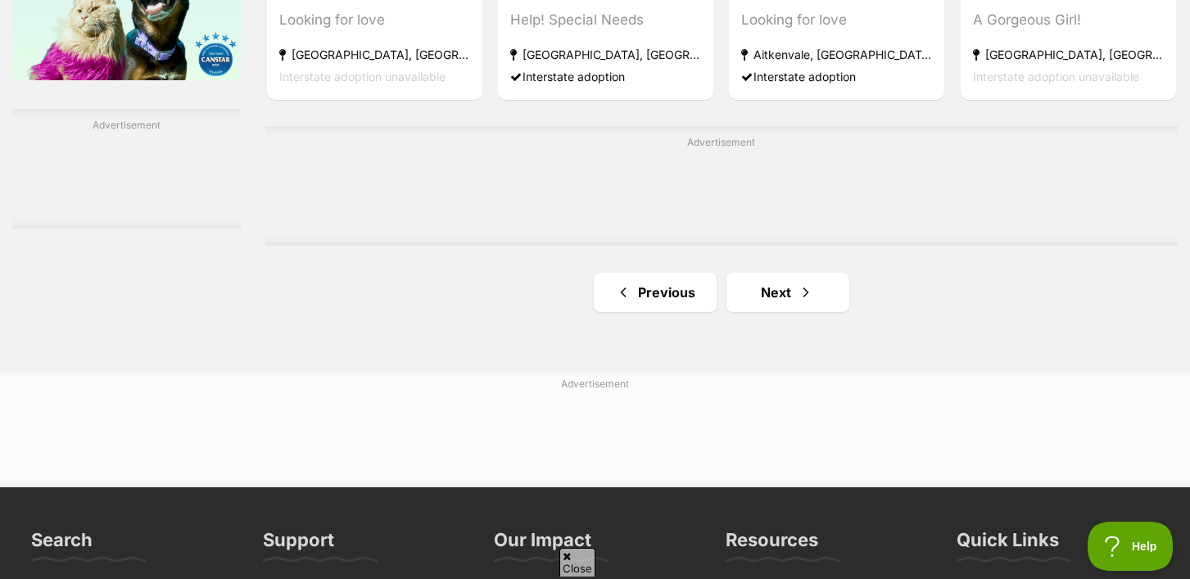
scroll to position [2742, 0]
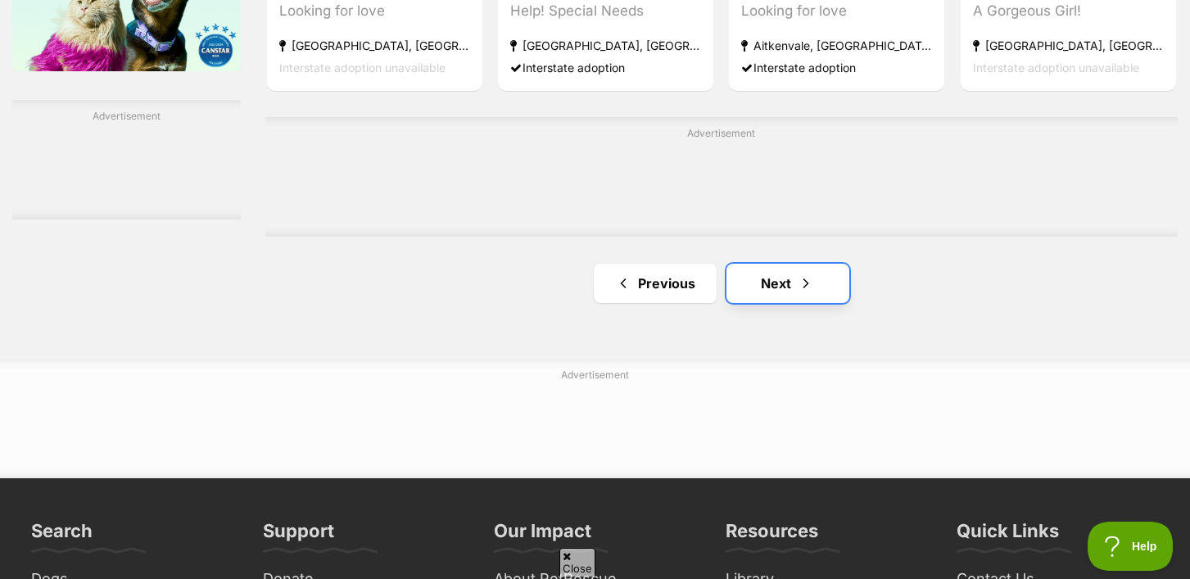
click at [793, 285] on link "Next" at bounding box center [788, 283] width 123 height 39
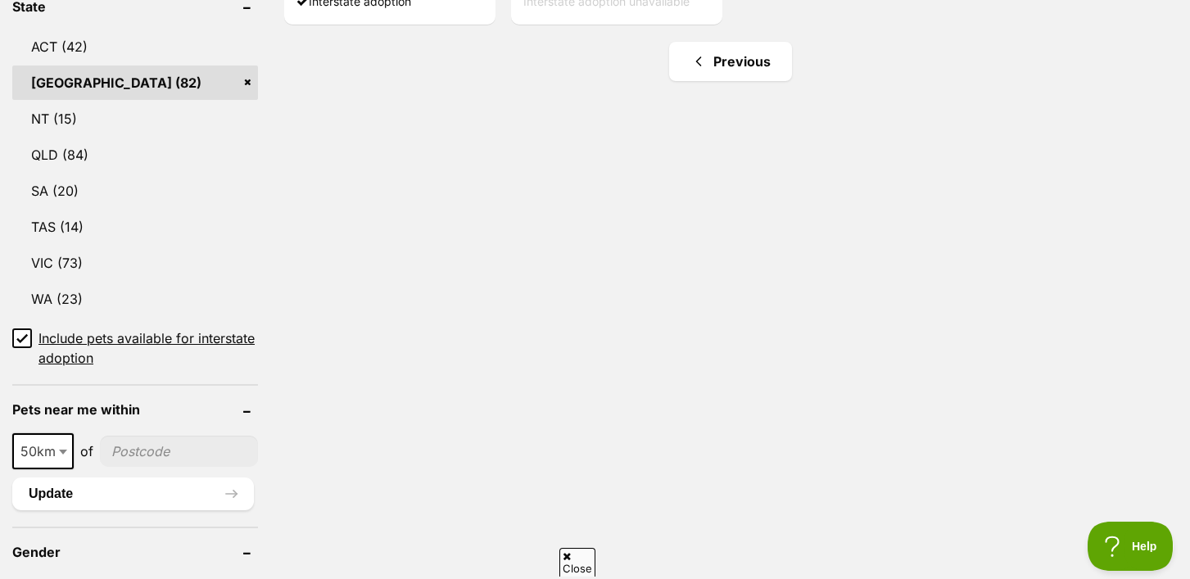
scroll to position [889, 0]
